Goal: Find specific page/section: Find specific page/section

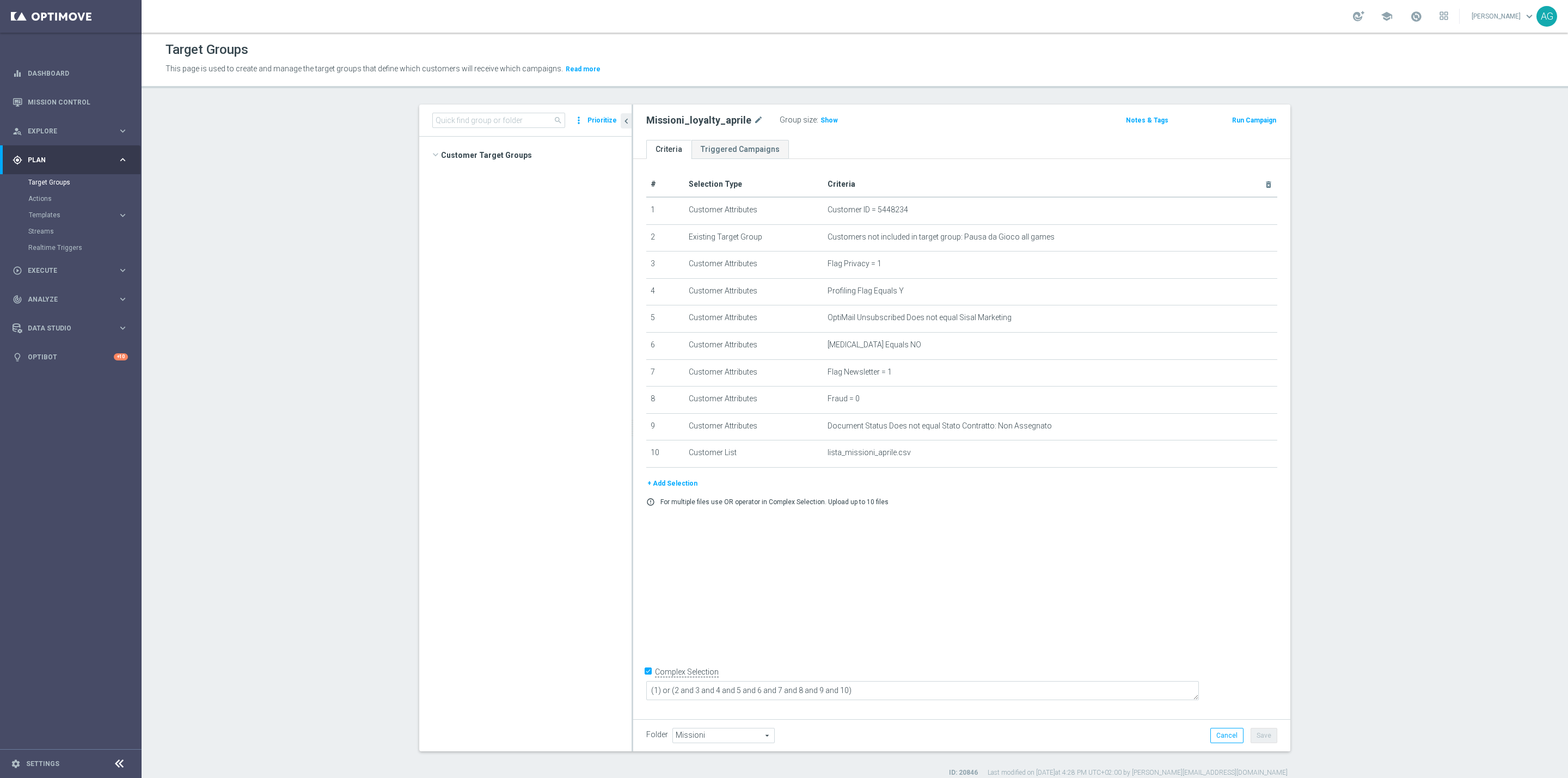
scroll to position [8033, 0]
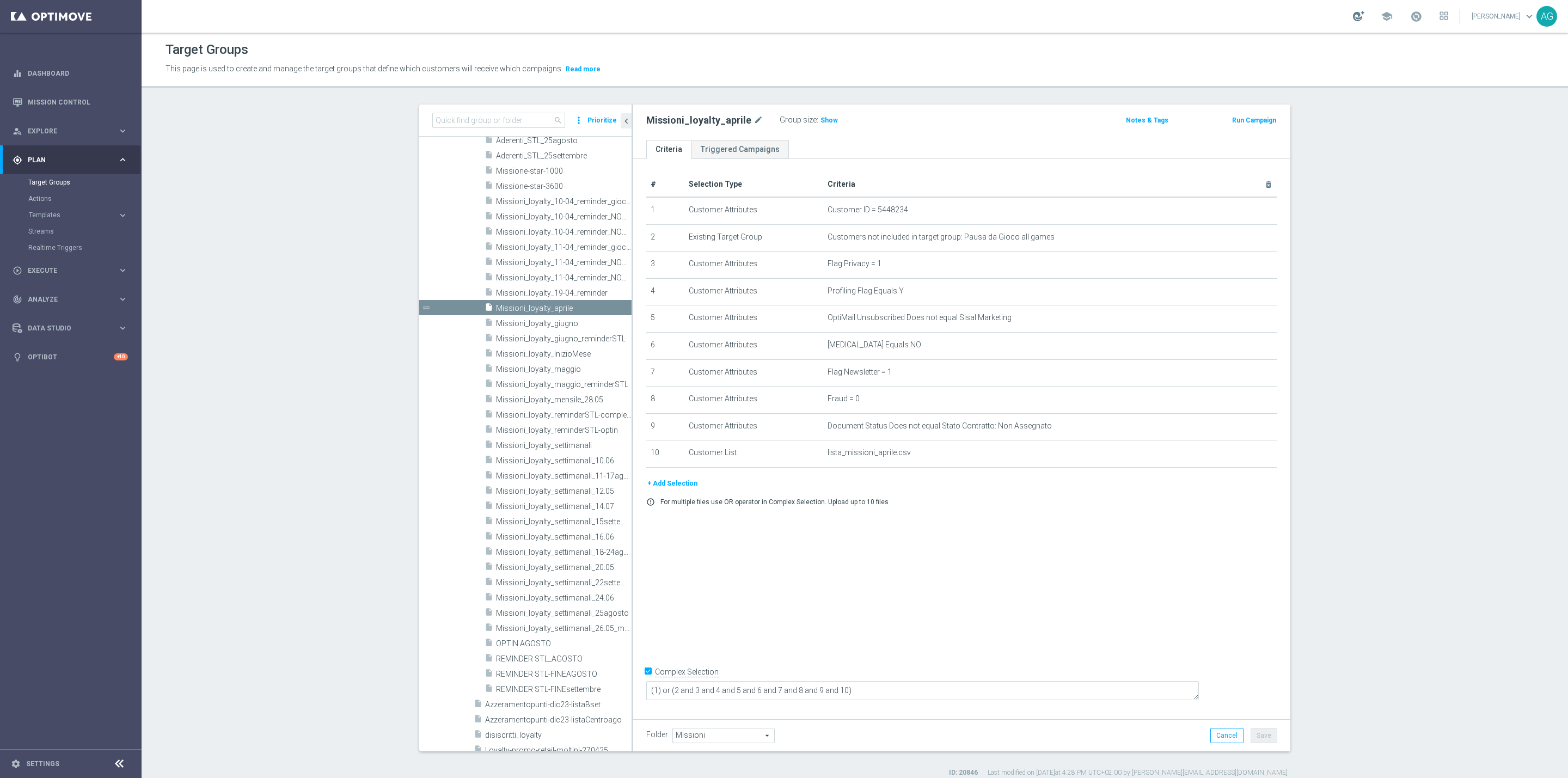
click at [1352, 14] on div at bounding box center [1358, 16] width 12 height 11
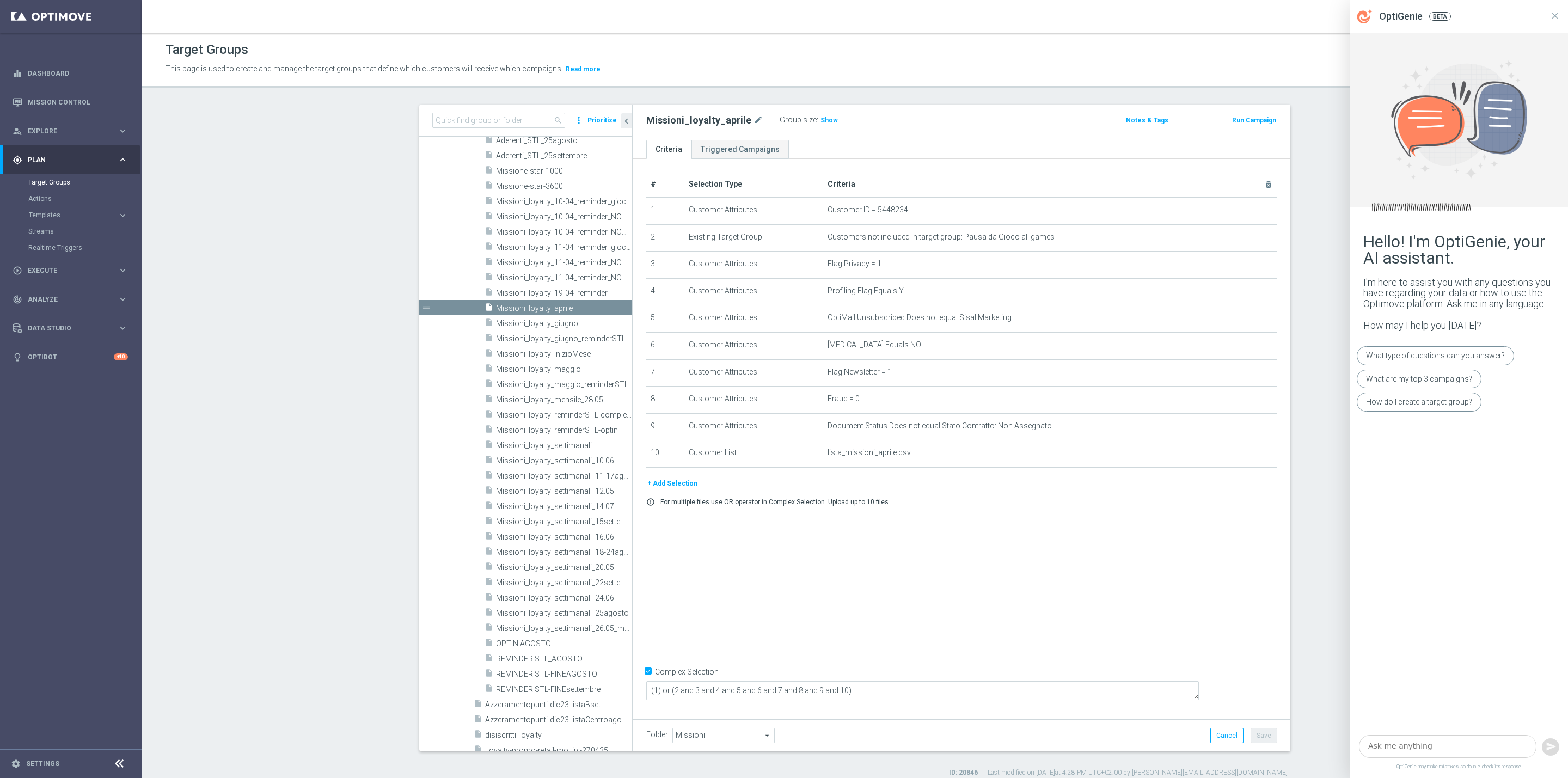
click at [1337, 16] on div "school Alessandro Giannotta keyboard_arrow_down AG" at bounding box center [854, 16] width 1426 height 33
click at [1552, 14] on icon at bounding box center [1555, 15] width 10 height 10
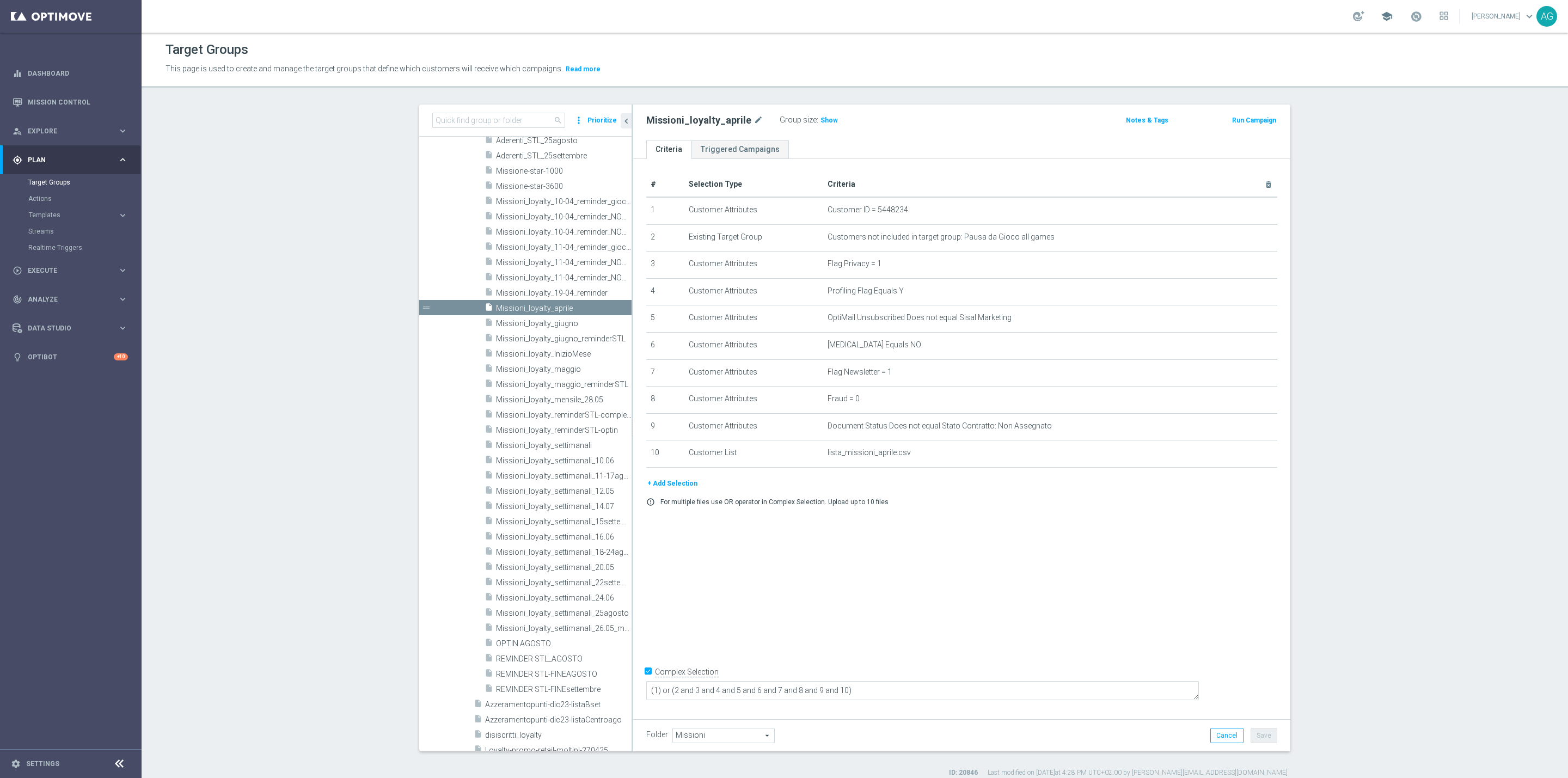
click at [1380, 13] on span "school" at bounding box center [1386, 16] width 12 height 12
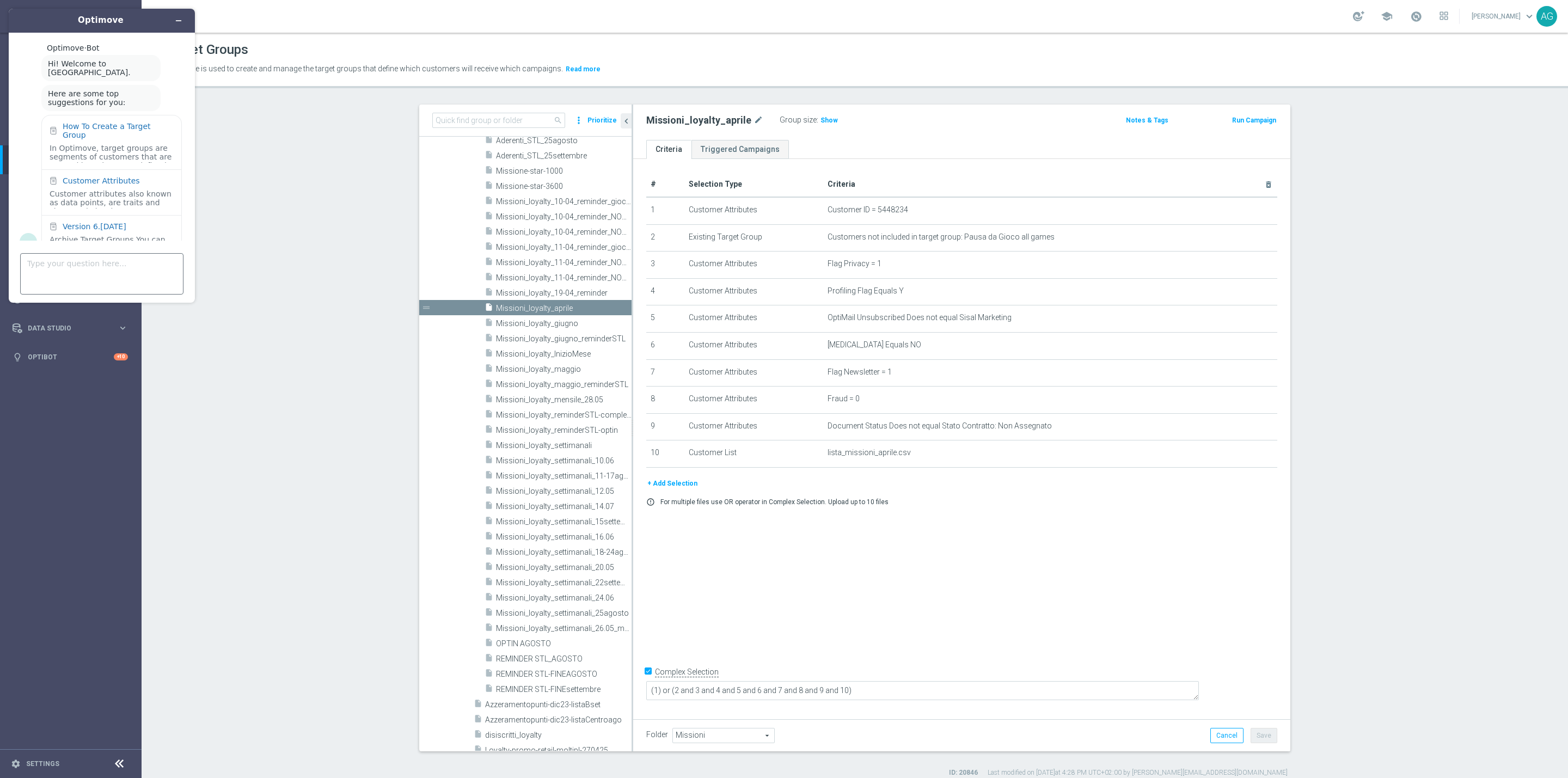
scroll to position [15, 0]
click at [83, 275] on textarea "Type your question here..." at bounding box center [102, 274] width 164 height 41
type textarea "product preference"
click at [79, 280] on textarea "Type your question here..." at bounding box center [102, 274] width 164 height 41
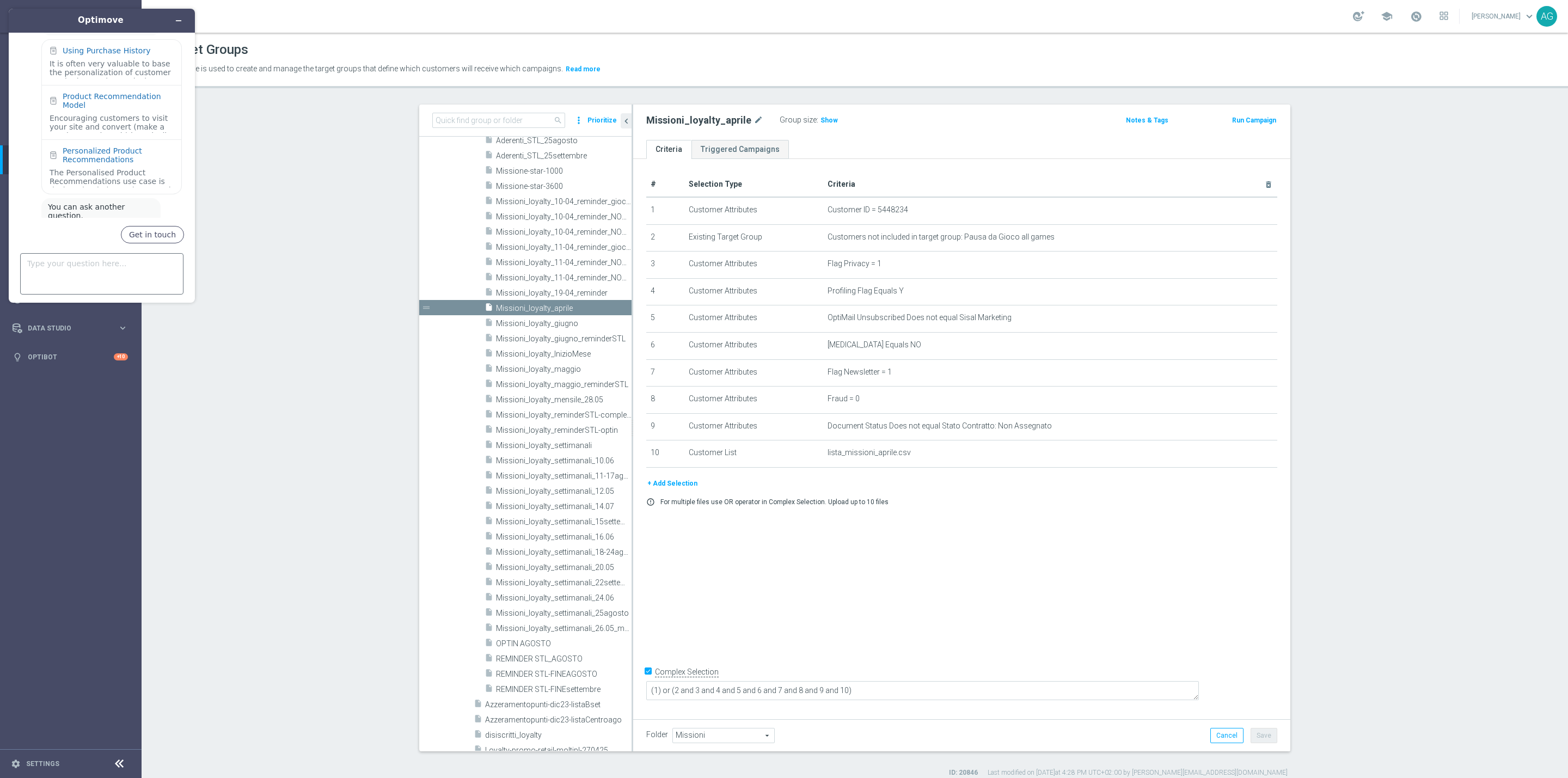
scroll to position [315, 0]
click at [103, 282] on textarea "Type your question here..." at bounding box center [102, 274] width 164 height 41
click at [95, 106] on div "Using Purchase History" at bounding box center [106, 111] width 88 height 9
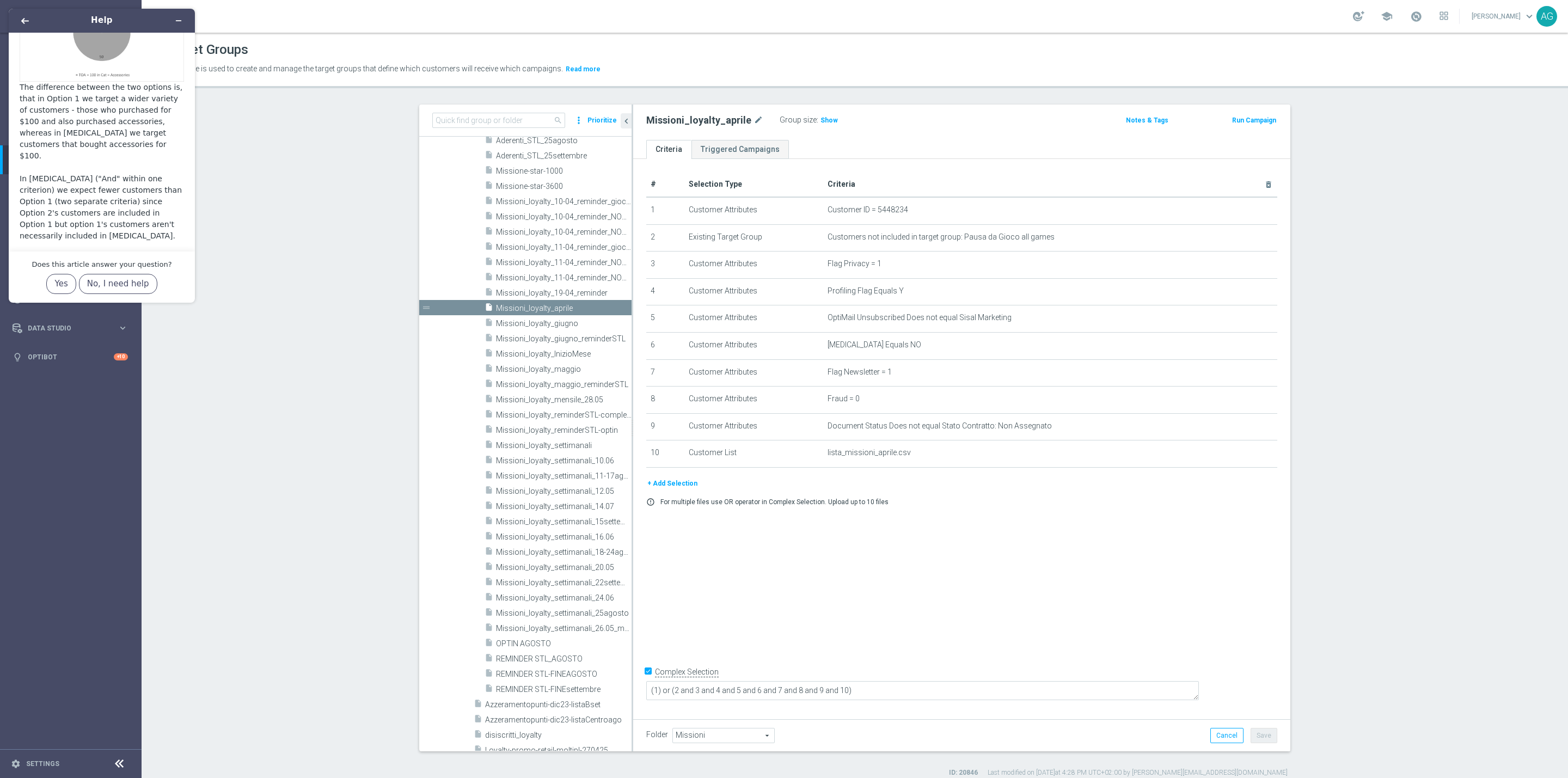
scroll to position [1959, 0]
click at [175, 27] on button "Minimize widget" at bounding box center [178, 21] width 17 height 15
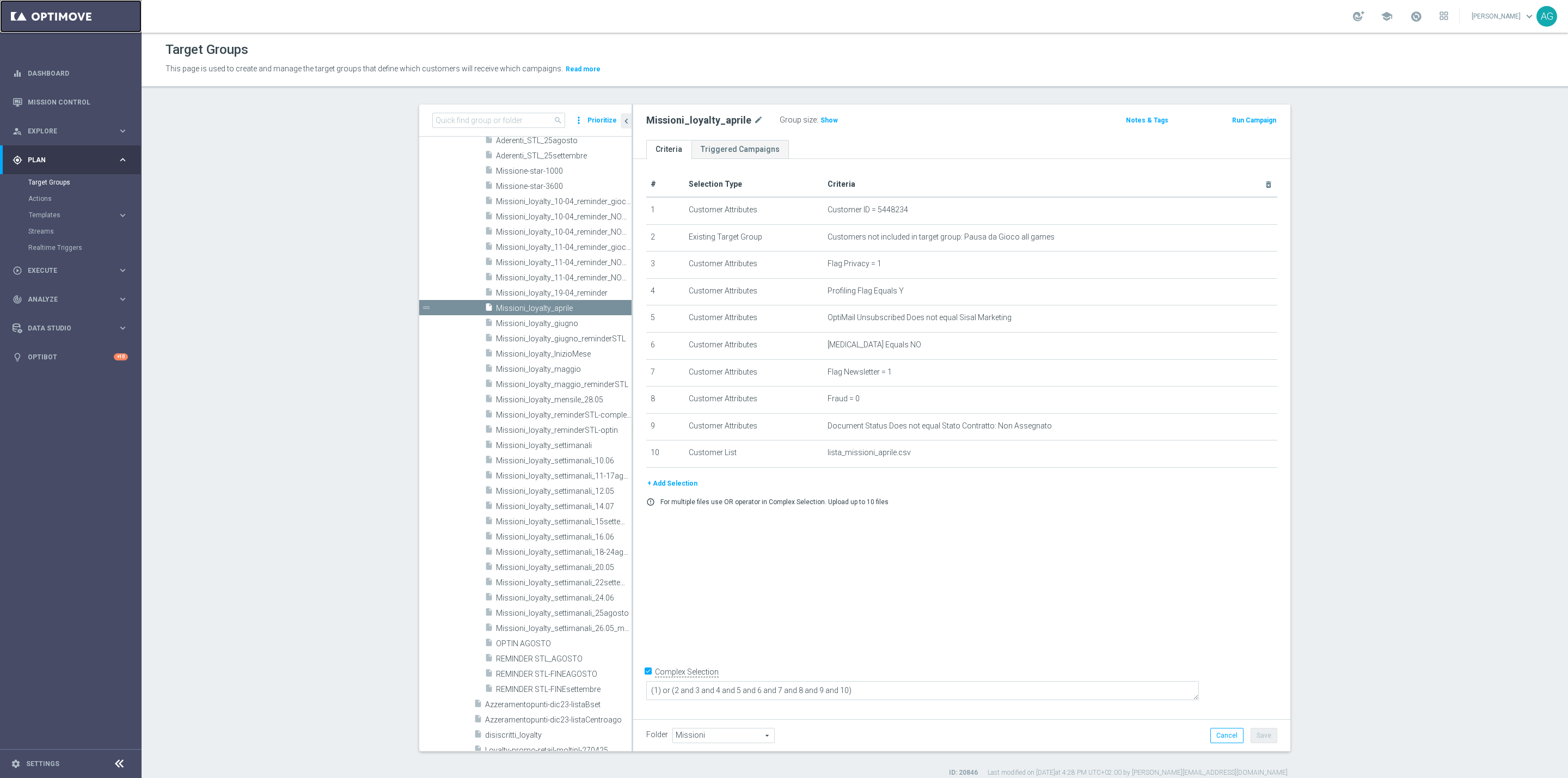
click at [33, 17] on link at bounding box center [71, 16] width 141 height 33
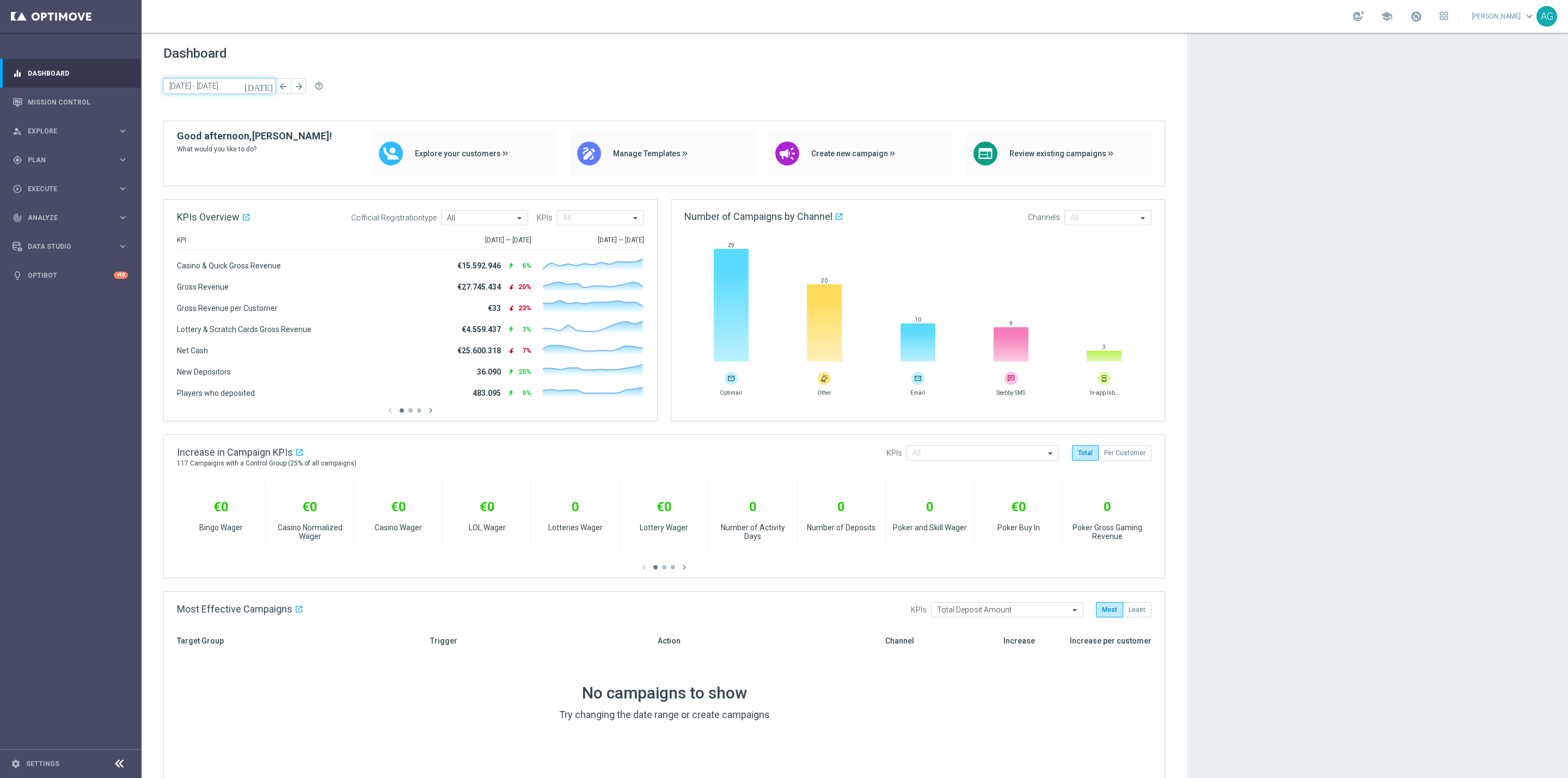
click at [194, 81] on input "[DATE] - [DATE]" at bounding box center [219, 86] width 112 height 15
click at [247, 220] on span "25" at bounding box center [246, 223] width 17 height 17
type input "[DATE] - [DATE]"
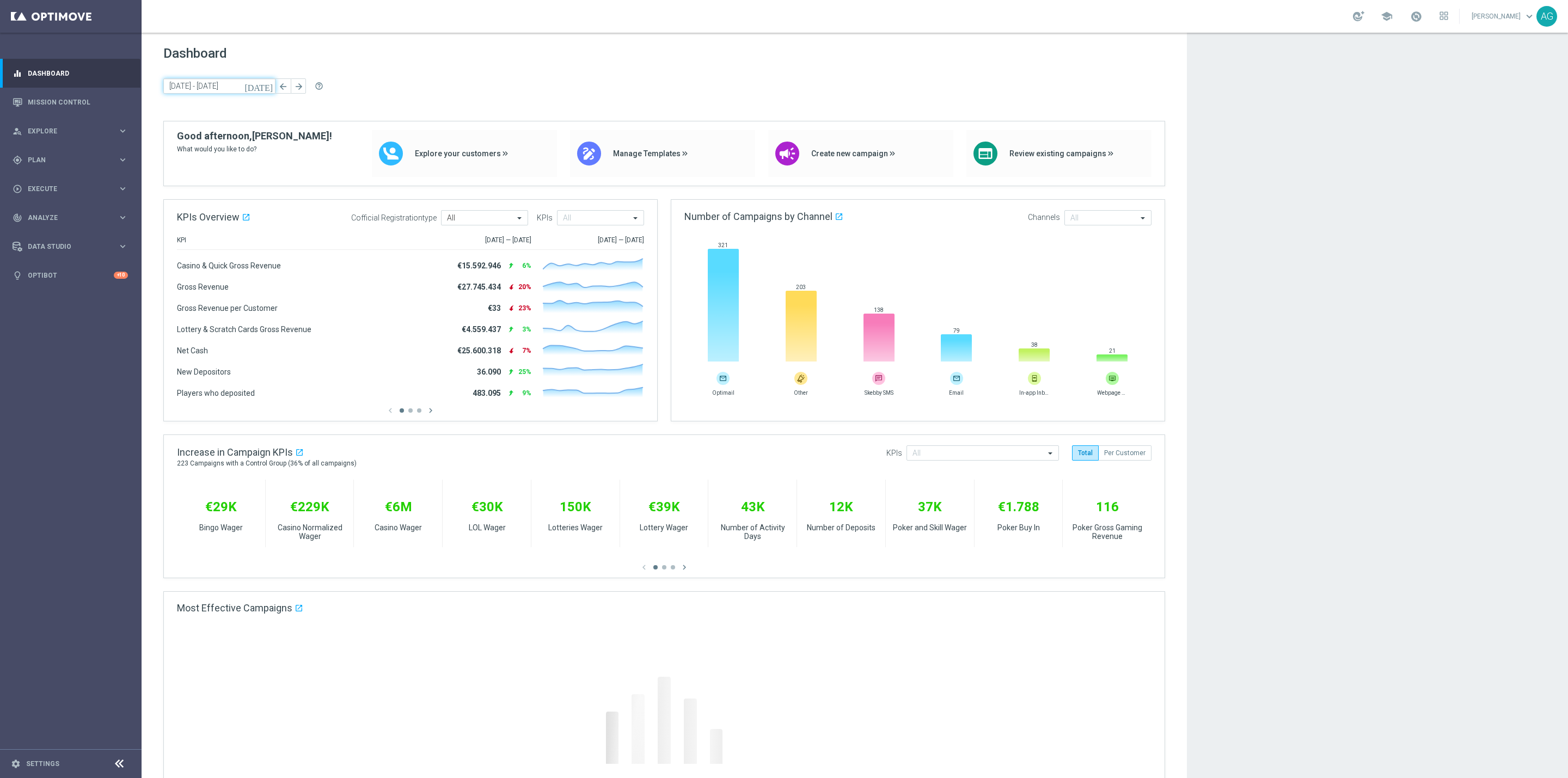
click at [234, 79] on input "[DATE] - [DATE]" at bounding box center [219, 86] width 112 height 15
click at [245, 224] on span "25" at bounding box center [246, 223] width 17 height 17
click at [267, 86] on icon "[DATE]" at bounding box center [259, 86] width 30 height 10
click at [245, 219] on span "25" at bounding box center [246, 223] width 17 height 17
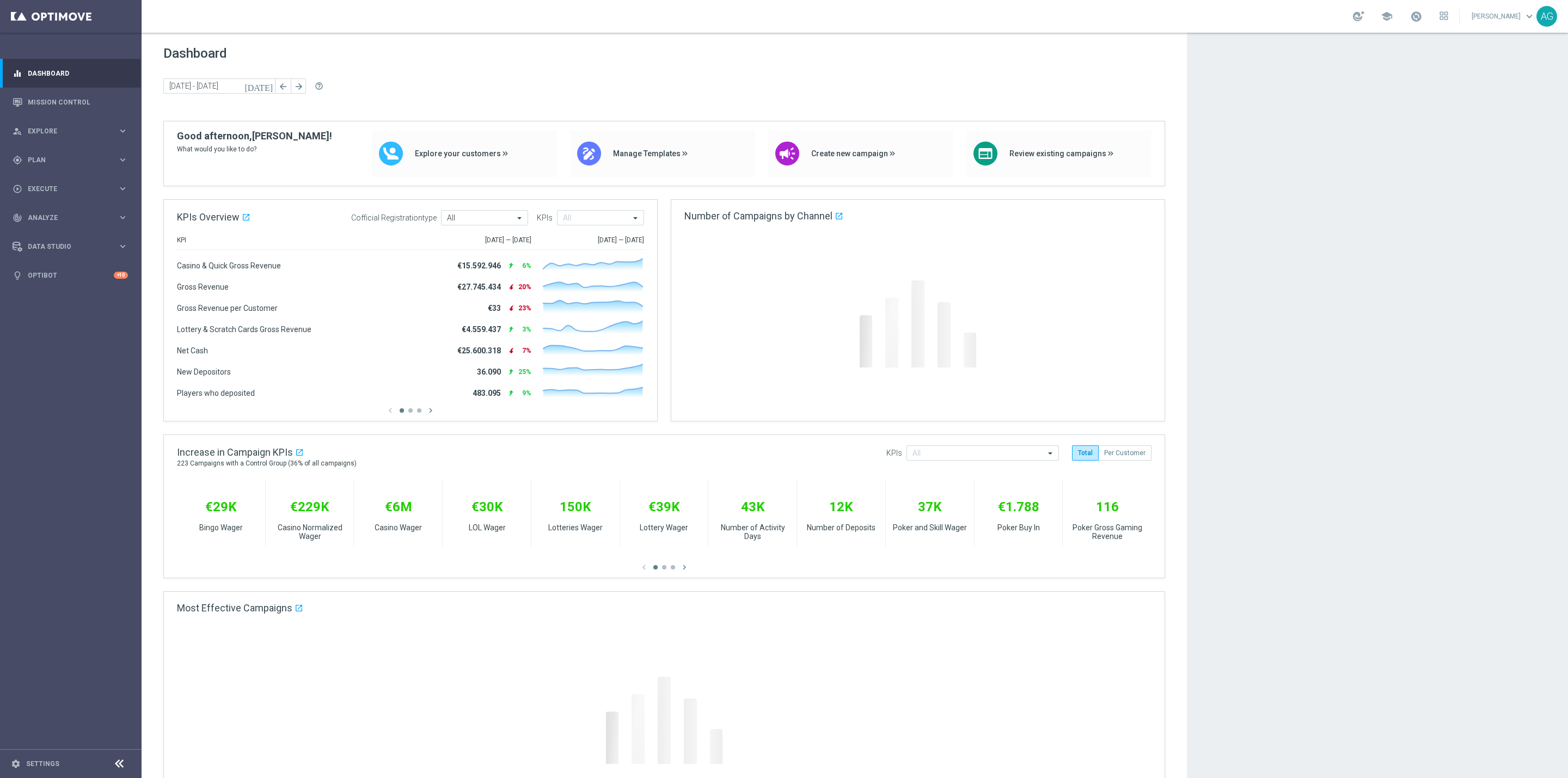
click at [267, 82] on icon "[DATE]" at bounding box center [259, 86] width 30 height 10
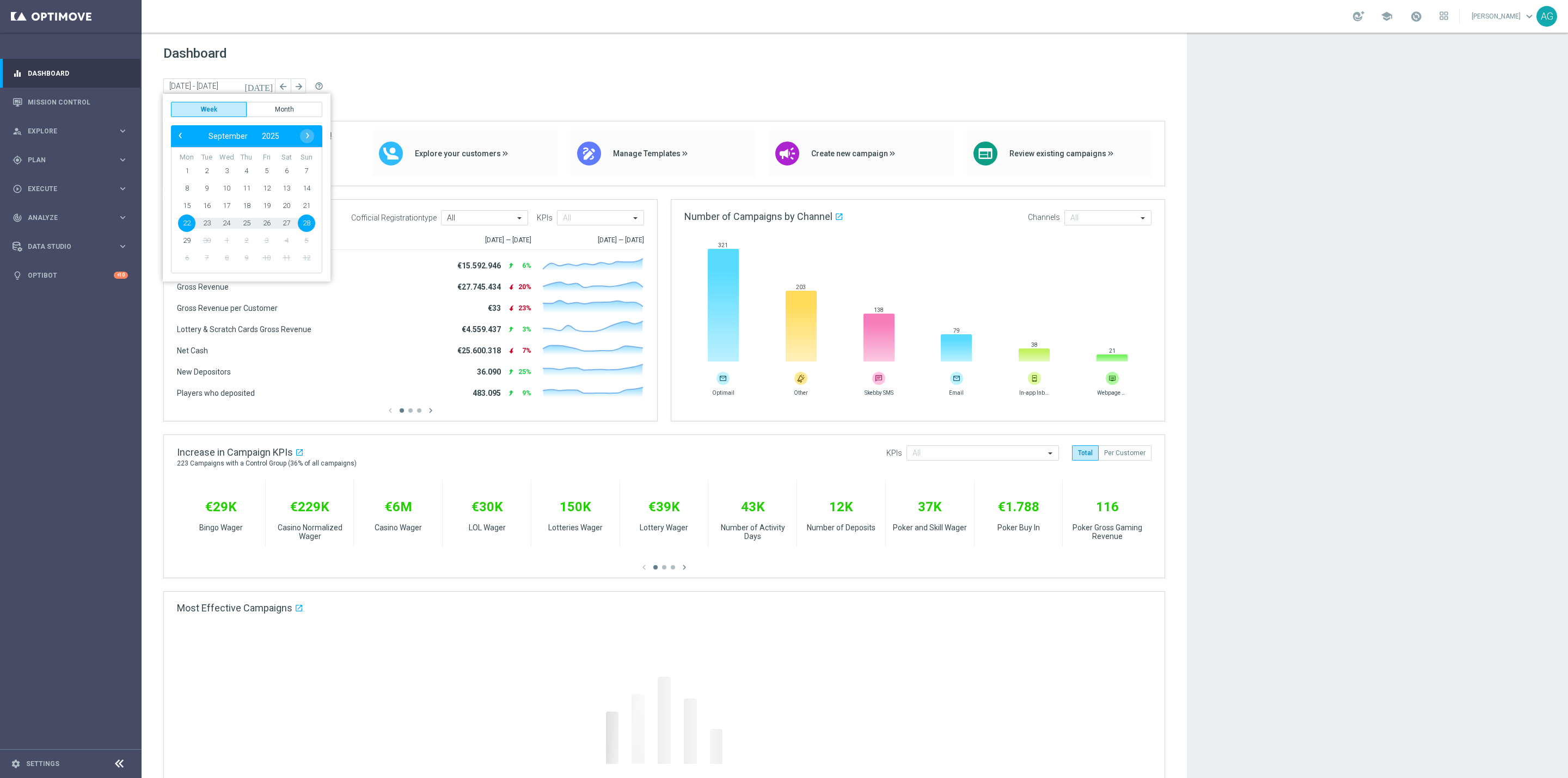
drag, startPoint x: 184, startPoint y: 214, endPoint x: 245, endPoint y: 222, distance: 61.5
click at [245, 222] on tr "22 23 24 25 26 27 28" at bounding box center [247, 223] width 140 height 17
click at [182, 225] on span "22" at bounding box center [186, 223] width 17 height 17
click at [267, 82] on icon "[DATE]" at bounding box center [259, 86] width 30 height 10
click at [267, 224] on span "26" at bounding box center [266, 223] width 17 height 17
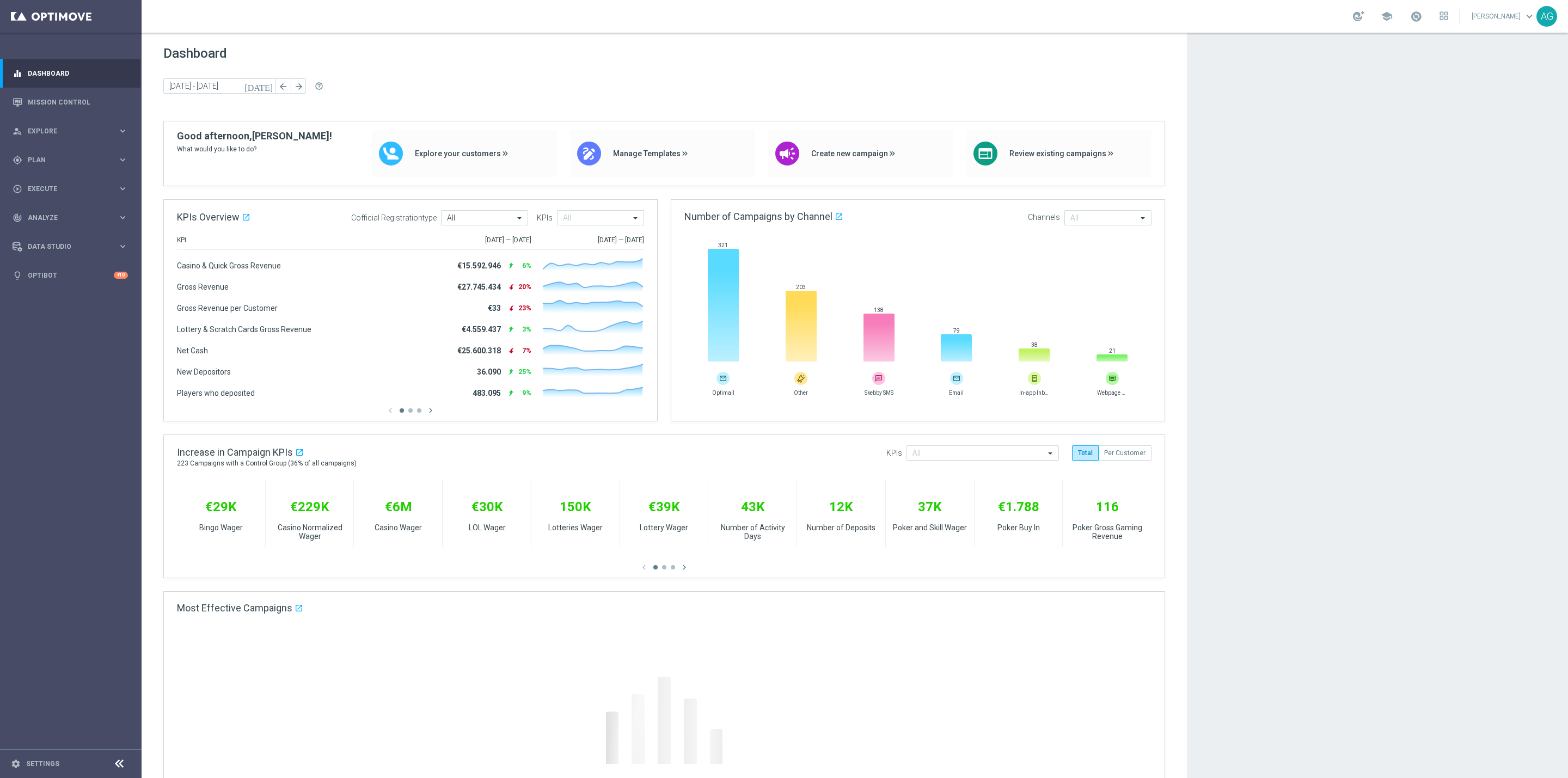
click at [267, 87] on icon "[DATE]" at bounding box center [259, 86] width 30 height 10
click at [247, 225] on span "25" at bounding box center [246, 223] width 17 height 17
click at [61, 103] on link "Mission Control" at bounding box center [78, 102] width 100 height 29
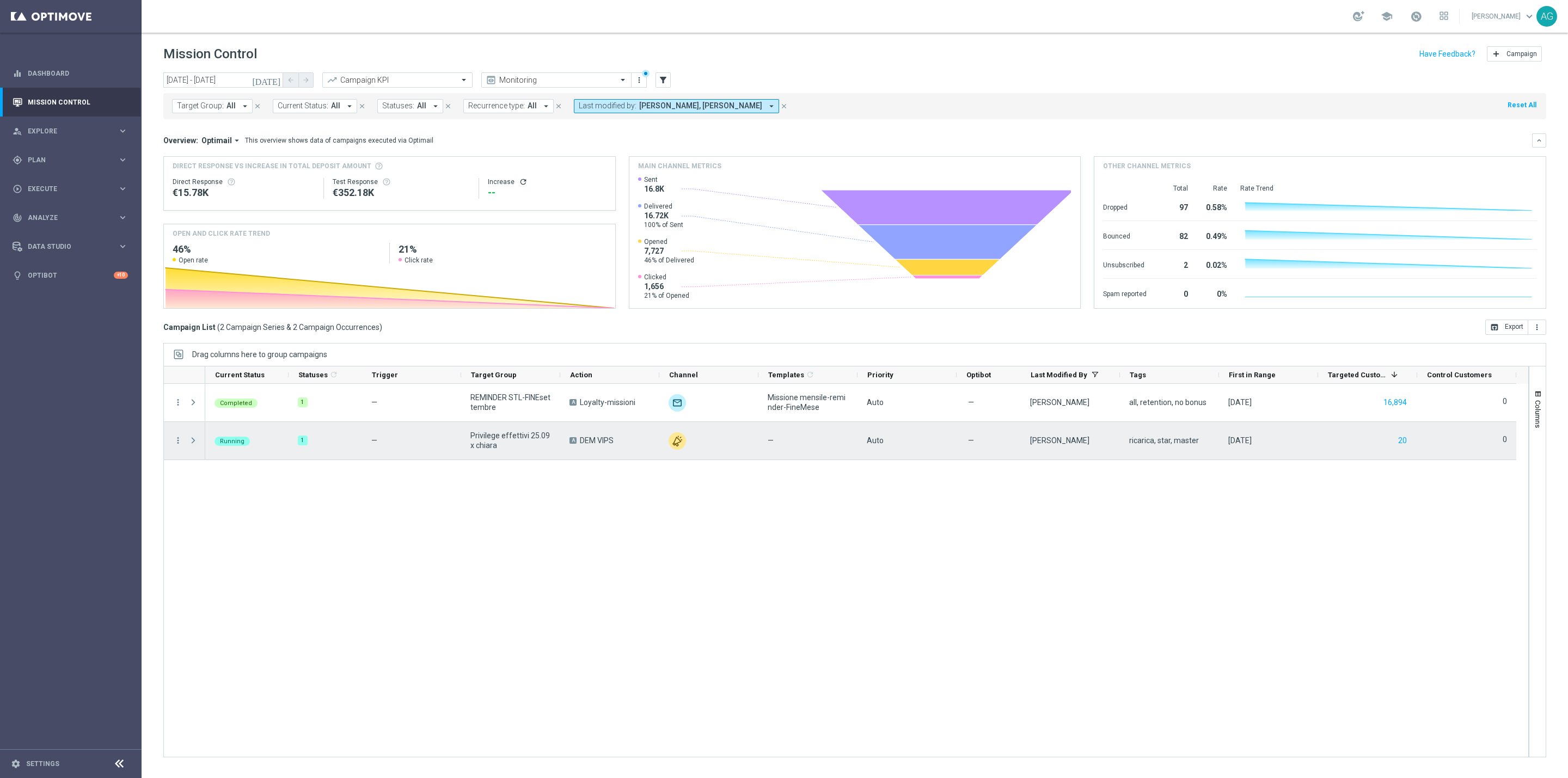
click at [192, 437] on span "Press SPACE to select this row." at bounding box center [193, 440] width 10 height 9
click at [178, 442] on icon "more_vert" at bounding box center [178, 440] width 10 height 10
click at [192, 444] on icon "list" at bounding box center [191, 448] width 8 height 8
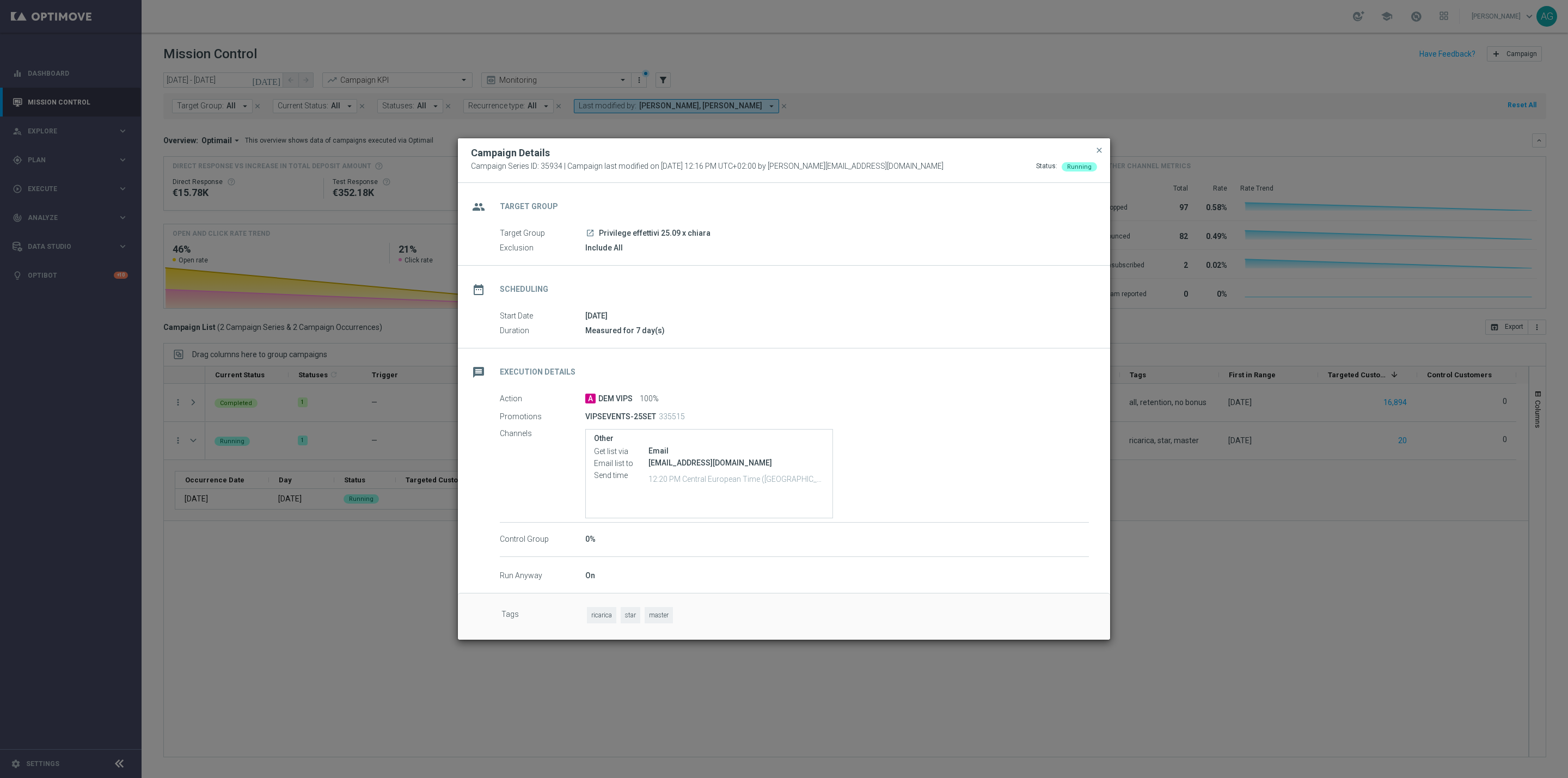
drag, startPoint x: 585, startPoint y: 415, endPoint x: 656, endPoint y: 415, distance: 71.0
click at [656, 415] on div "VIPSEVENTS-25SET 335515" at bounding box center [793, 416] width 418 height 15
copy p "VIPSEVENTS-25SET"
